Goal: Use online tool/utility: Use online tool/utility

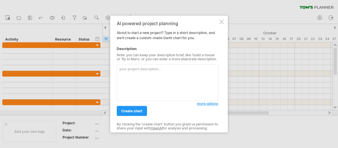
click at [38, 122] on div at bounding box center [169, 74] width 338 height 148
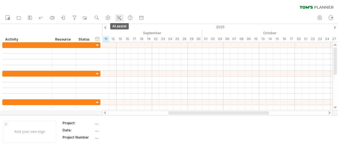
click at [122, 17] on icon at bounding box center [119, 18] width 6 height 6
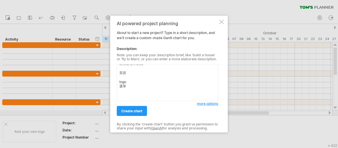
scroll to position [61, 0]
drag, startPoint x: 130, startPoint y: 89, endPoint x: 126, endPoint y: 89, distance: 4.3
click at [130, 89] on textarea "目前正在作網頁 頁首 logo 選單 頁尾 連絡我 文章目錄 訂價表 流程圖 參考文件範例(交件範例)" at bounding box center [167, 82] width 101 height 37
click at [120, 89] on textarea "目前正在作網頁 頁首 logo 選單 頁尾 連絡我 文章目錄 訂價表 流程圖 參考文件範例(交件範例)" at bounding box center [167, 82] width 101 height 37
click at [161, 98] on textarea "目前正在作網頁 頁首 logo 選單 頁尾 連絡我 文章目錄 訂價表 交易流程圖 參考文件範例(交件範例)" at bounding box center [167, 82] width 101 height 37
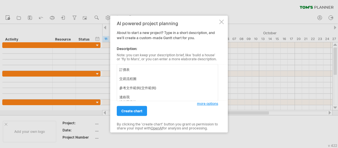
scroll to position [0, 0]
click at [151, 73] on textarea "目前正在作網頁 頁首 logo 選單 頁尾 連絡我 文章目錄 訂價表 交易流程圖 參考文件範例(交件範例) 連絡我 連絡我表格" at bounding box center [167, 82] width 101 height 37
click at [150, 70] on textarea "目前正在作網頁 頁首 logo 選單 頁尾 連絡我 文章目錄 訂價表 交易流程圖 參考文件範例(交件範例) 連絡我 連絡我表格" at bounding box center [167, 82] width 101 height 37
click at [125, 75] on textarea "目前正在作網頁，剩下來的還沒有完成項目 頁首 logo 選單 頁尾 連絡我 文章目錄 訂價表 交易流程圖 參考文件範例(交件範例) 連絡我 連絡我表格" at bounding box center [167, 82] width 101 height 37
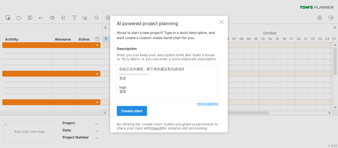
type textarea "目前正在作網頁，剩下來的還沒有完成項目 ----------------- 頁首 logo 選單 頁尾 連絡我 文章目錄 訂價表 交易流程圖 參考文件範例(交…"
click at [135, 111] on link "create chart" at bounding box center [132, 111] width 30 height 10
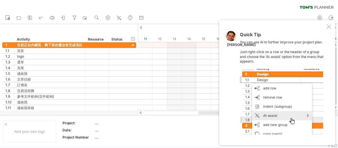
click at [331, 27] on div at bounding box center [329, 26] width 5 height 5
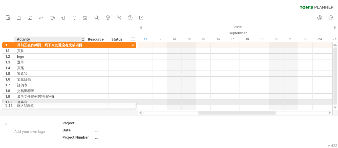
drag, startPoint x: 30, startPoint y: 106, endPoint x: 27, endPoint y: 105, distance: 3.6
click at [27, 105] on div "**********" at bounding box center [69, 79] width 134 height 74
click at [27, 105] on div "連絡我表格" at bounding box center [49, 107] width 65 height 5
